Goal: Navigation & Orientation: Find specific page/section

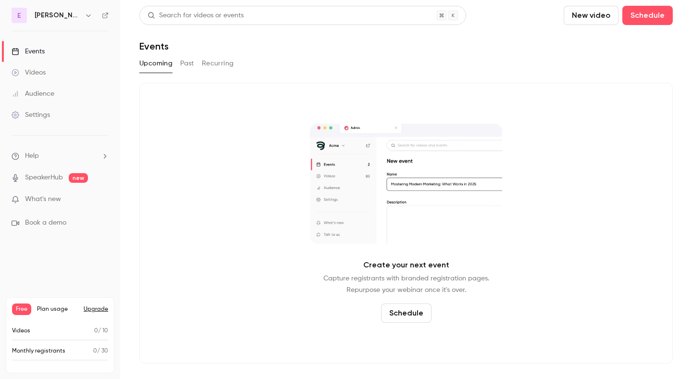
click at [60, 63] on link "Videos" at bounding box center [60, 72] width 120 height 21
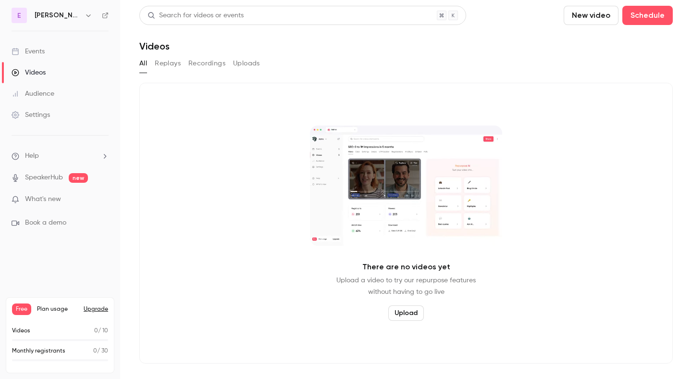
click at [85, 17] on icon "button" at bounding box center [89, 16] width 8 height 8
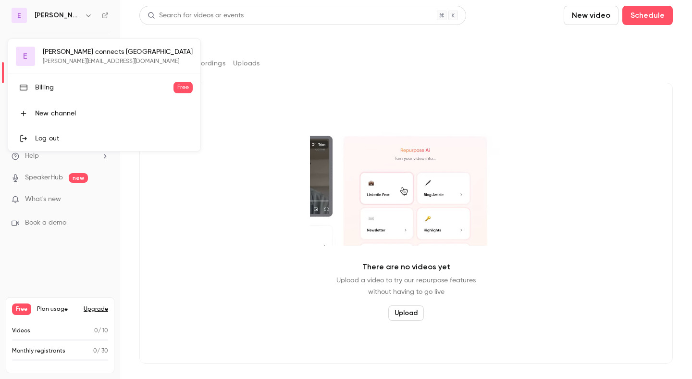
click at [63, 137] on div "Log out" at bounding box center [114, 139] width 158 height 10
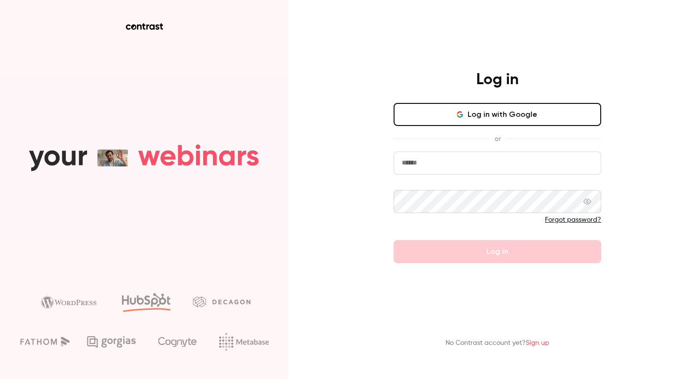
click at [488, 114] on button "Log in with Google" at bounding box center [498, 114] width 208 height 23
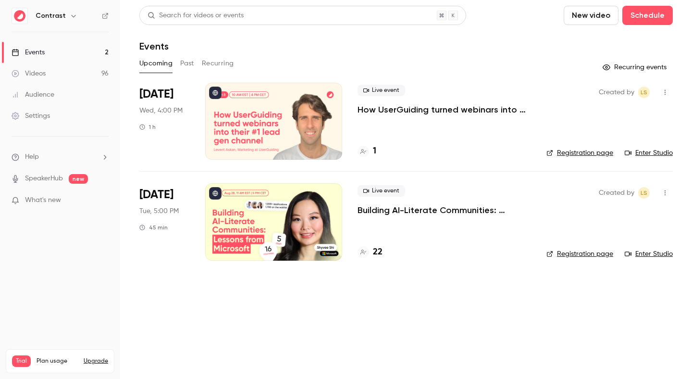
click at [84, 75] on link "Videos 96" at bounding box center [60, 73] width 120 height 21
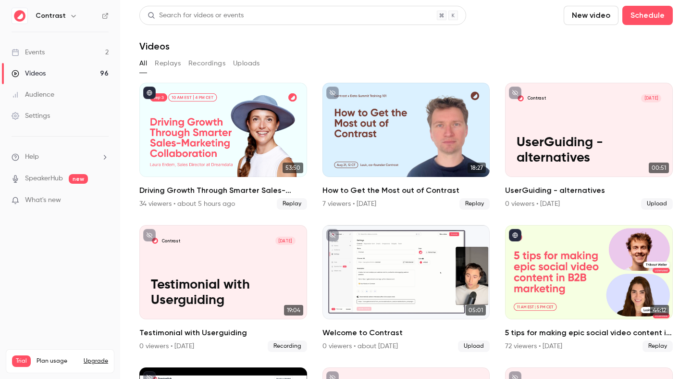
click at [85, 46] on link "Events 2" at bounding box center [60, 52] width 120 height 21
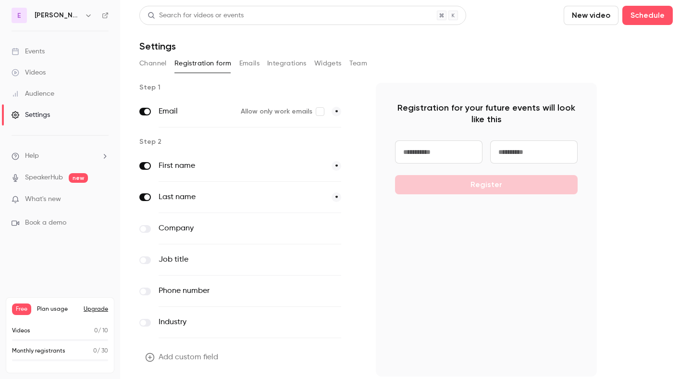
scroll to position [32, 0]
